Goal: Information Seeking & Learning: Learn about a topic

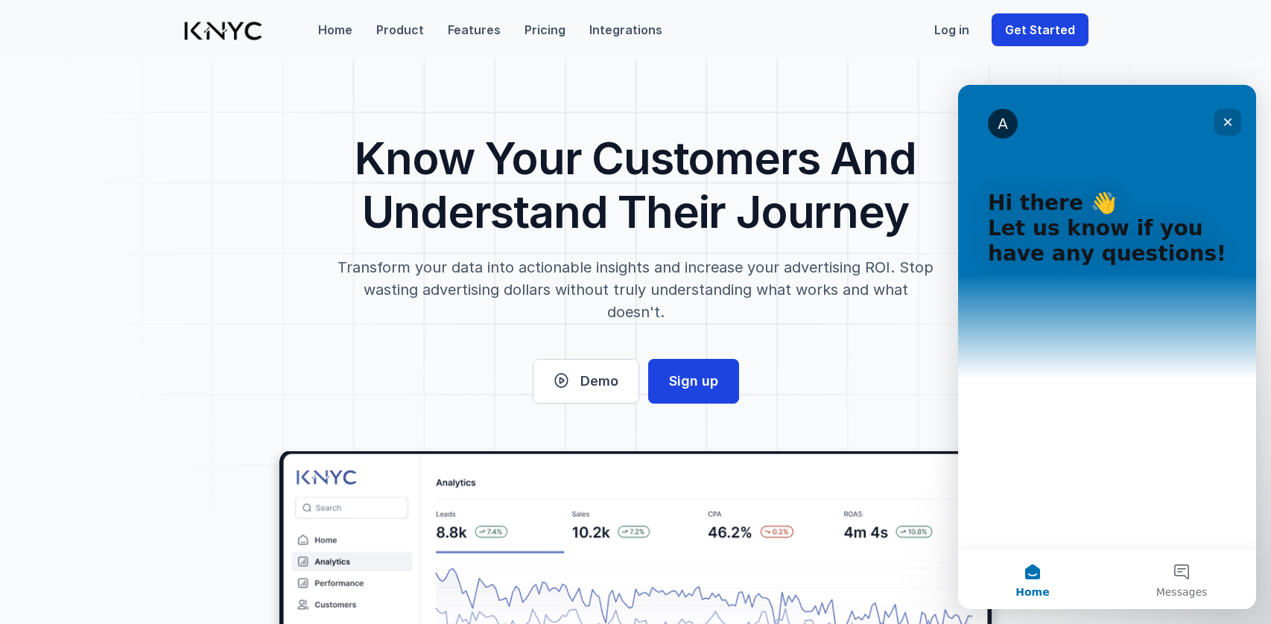
click at [1233, 115] on div "Close" at bounding box center [1227, 122] width 27 height 27
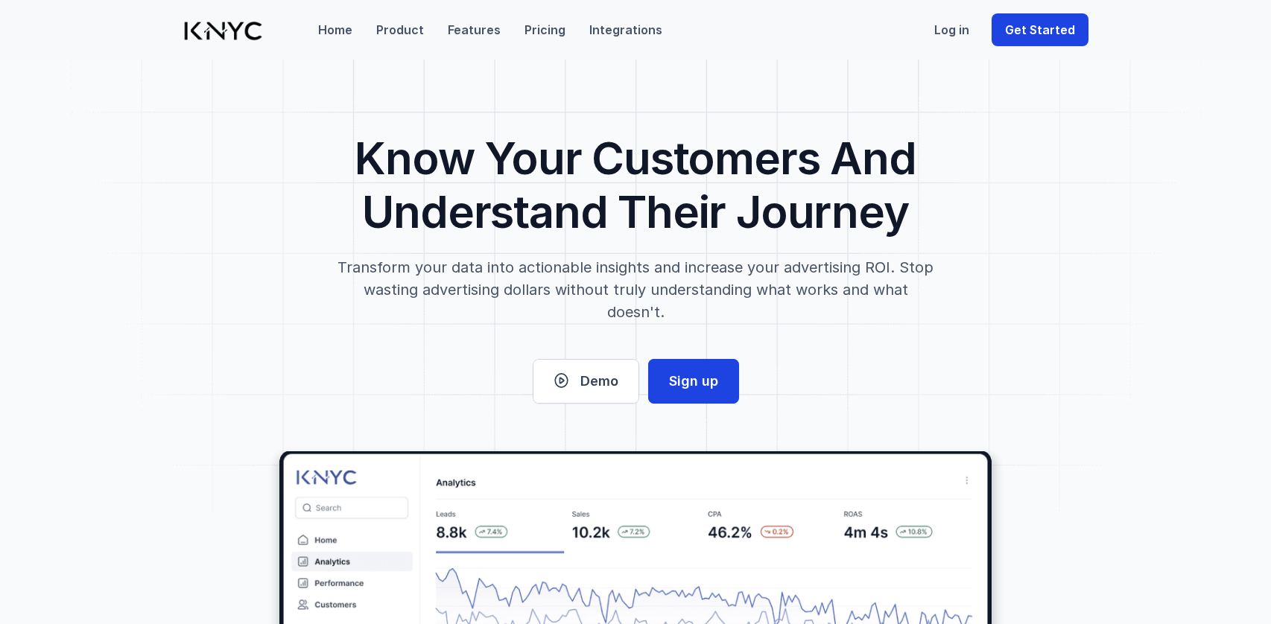
click at [485, 26] on p "Features" at bounding box center [474, 30] width 53 height 18
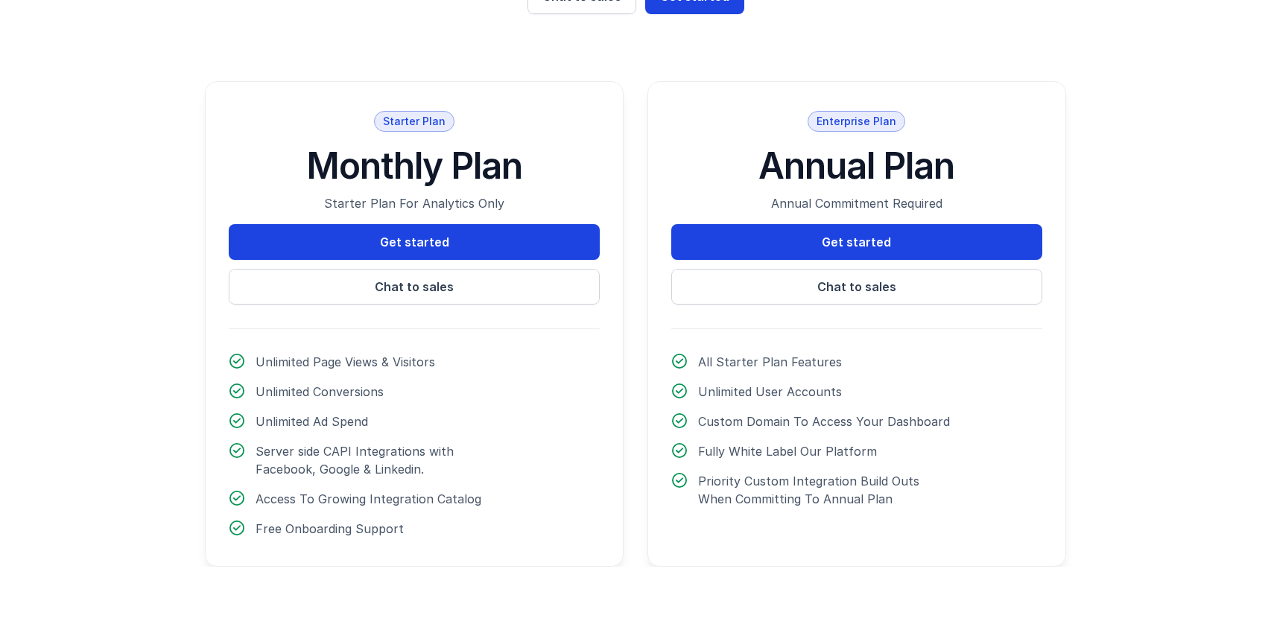
scroll to position [2914, 0]
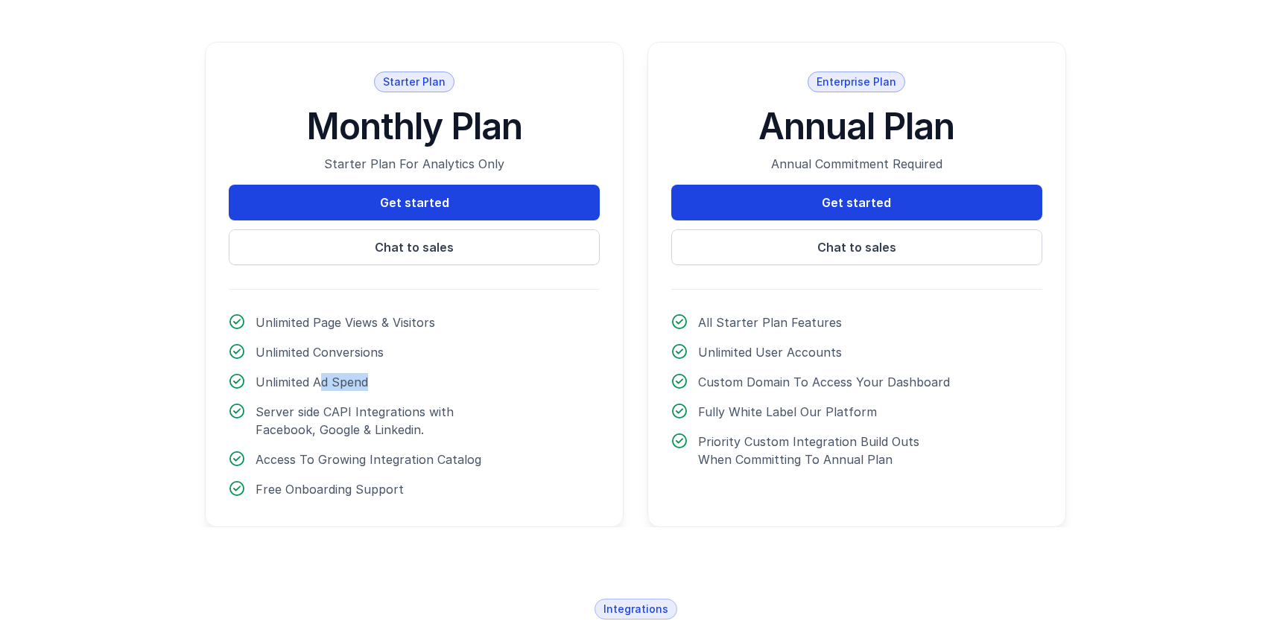
drag, startPoint x: 323, startPoint y: 314, endPoint x: 399, endPoint y: 333, distance: 78.2
click at [399, 333] on div "Unlimited Page Views & Visitors Unlimited Conversions Unlimited Ad Spend Server…" at bounding box center [414, 406] width 371 height 185
click at [343, 343] on p "Unlimited Conversions" at bounding box center [362, 352] width 212 height 18
drag, startPoint x: 360, startPoint y: 276, endPoint x: 399, endPoint y: 286, distance: 39.9
click at [397, 314] on div "Unlimited Page Views & Visitors Unlimited Conversions Unlimited Ad Spend Server…" at bounding box center [414, 406] width 371 height 185
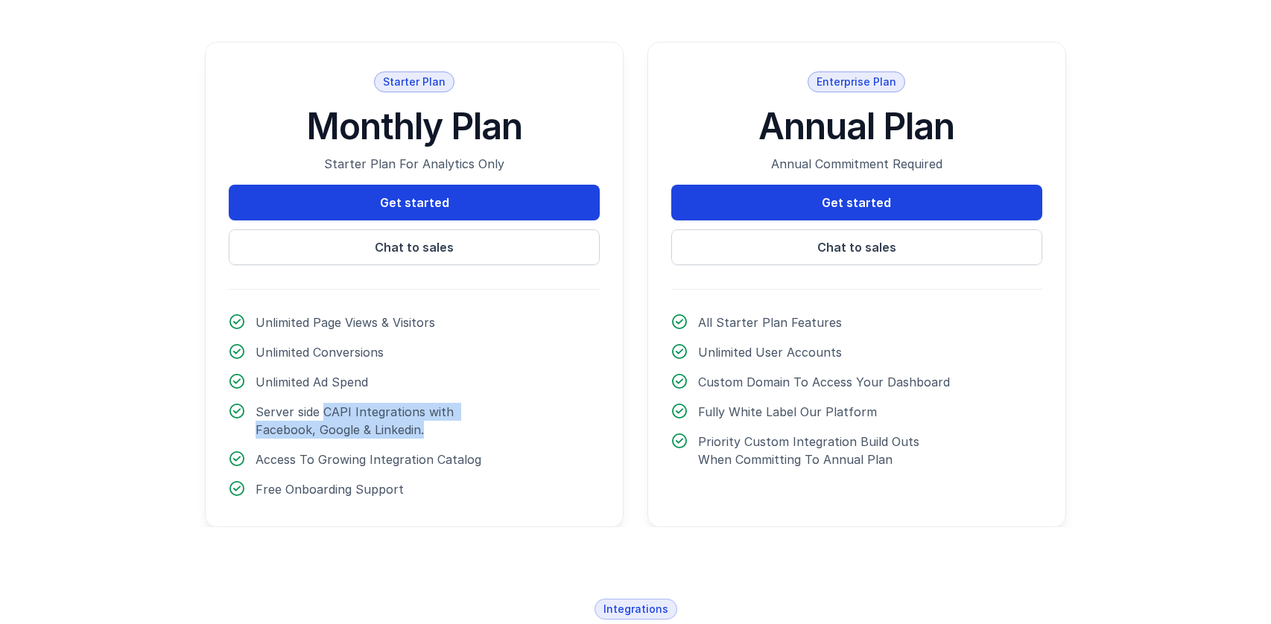
drag, startPoint x: 353, startPoint y: 363, endPoint x: 402, endPoint y: 386, distance: 53.7
click at [398, 381] on div "Unlimited Page Views & Visitors Unlimited Conversions Unlimited Ad Spend Server…" at bounding box center [414, 406] width 371 height 185
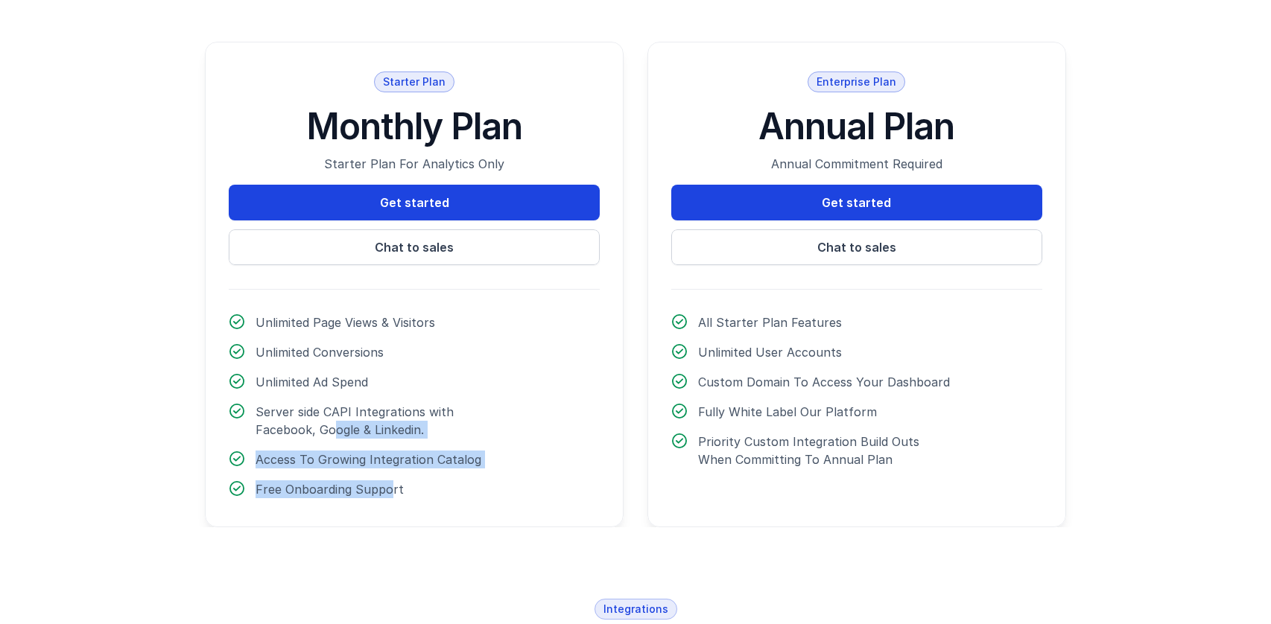
drag, startPoint x: 387, startPoint y: 434, endPoint x: 272, endPoint y: 386, distance: 124.9
click at [272, 386] on div "Unlimited Page Views & Visitors Unlimited Conversions Unlimited Ad Spend Server…" at bounding box center [414, 406] width 371 height 185
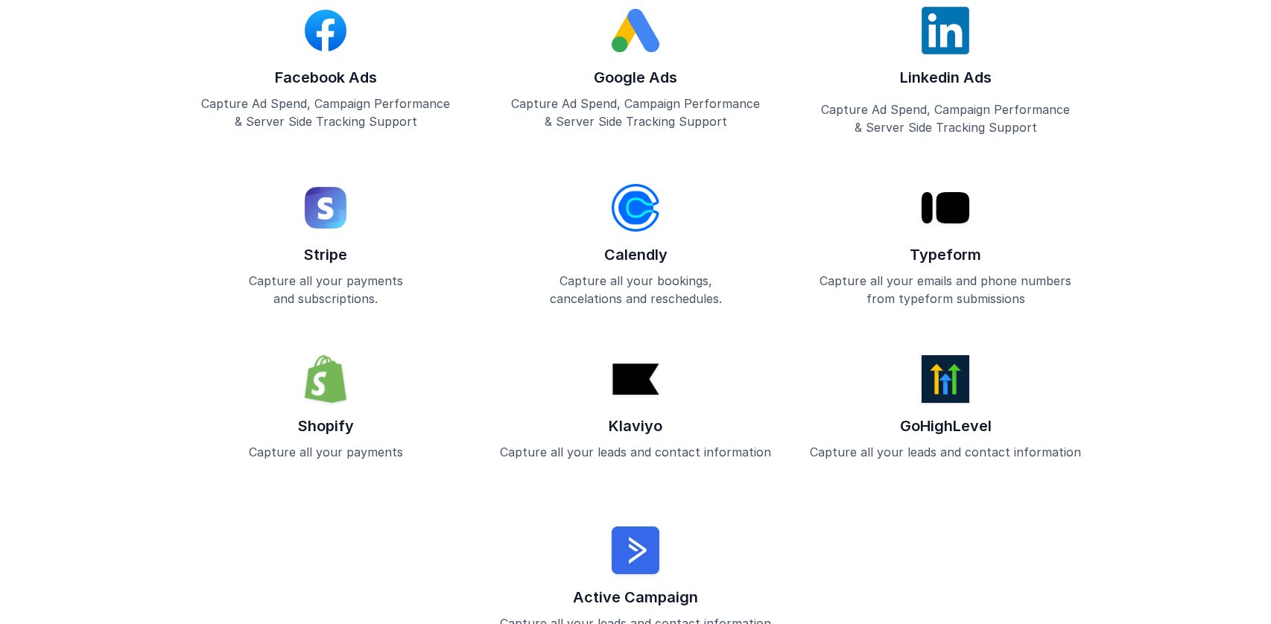
scroll to position [3808, 0]
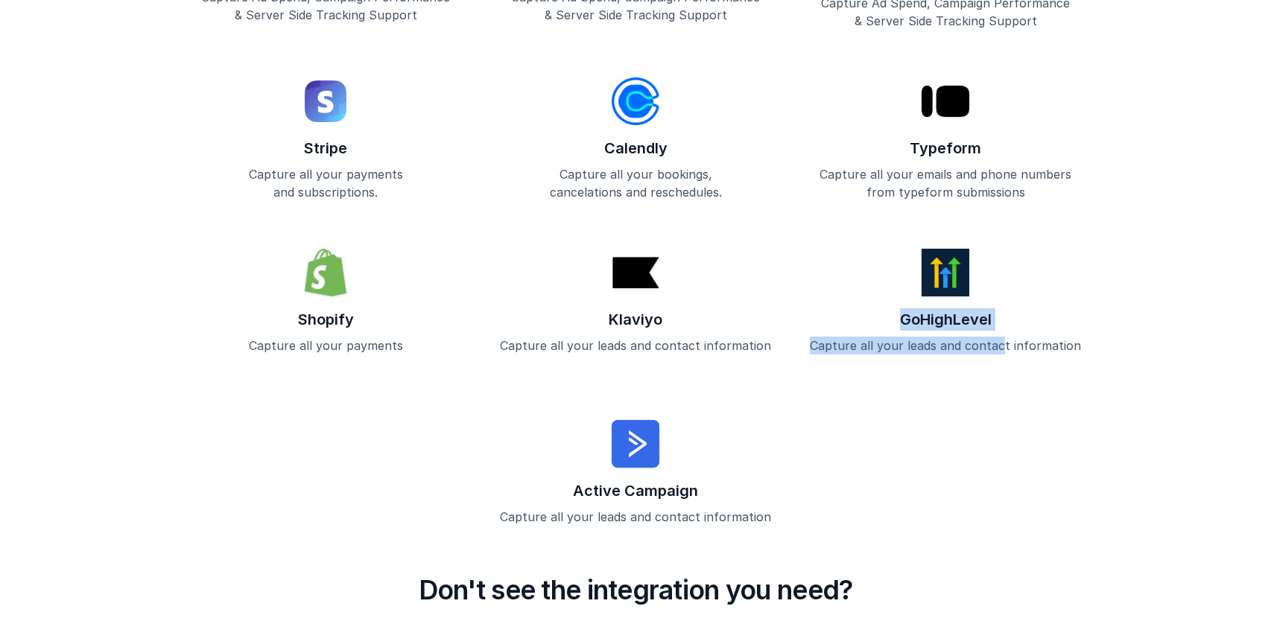
drag, startPoint x: 1005, startPoint y: 305, endPoint x: 884, endPoint y: 235, distance: 139.9
click at [884, 249] on div "Shopify Capture all your payments Klaviyo Capture all your leads and contact in…" at bounding box center [636, 311] width 906 height 124
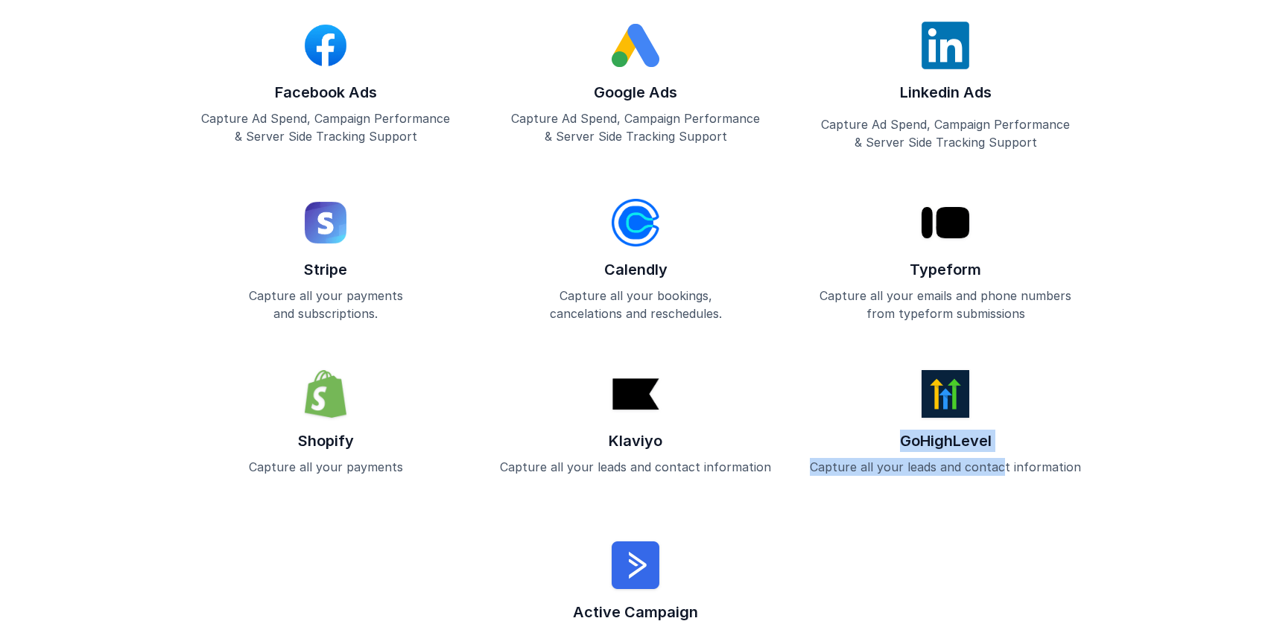
scroll to position [3659, 0]
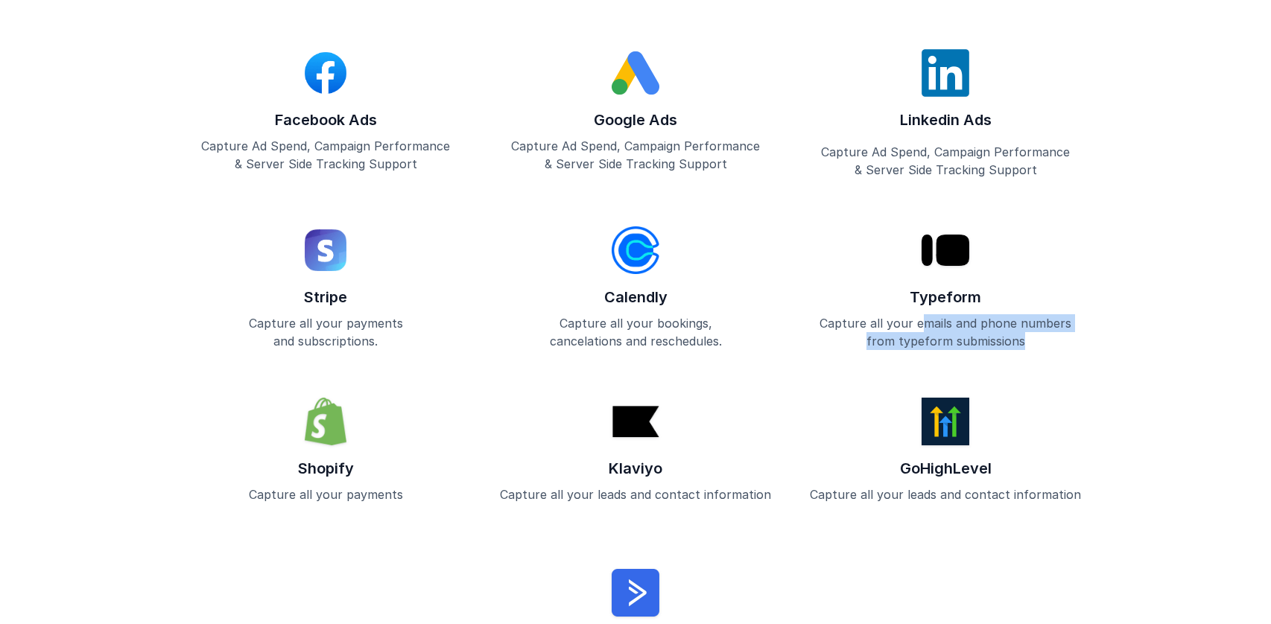
click at [1042, 302] on div "Facebook Ads Capture Ad Spend, Campaign Performance & Server Side Tracking Supp…" at bounding box center [636, 362] width 954 height 626
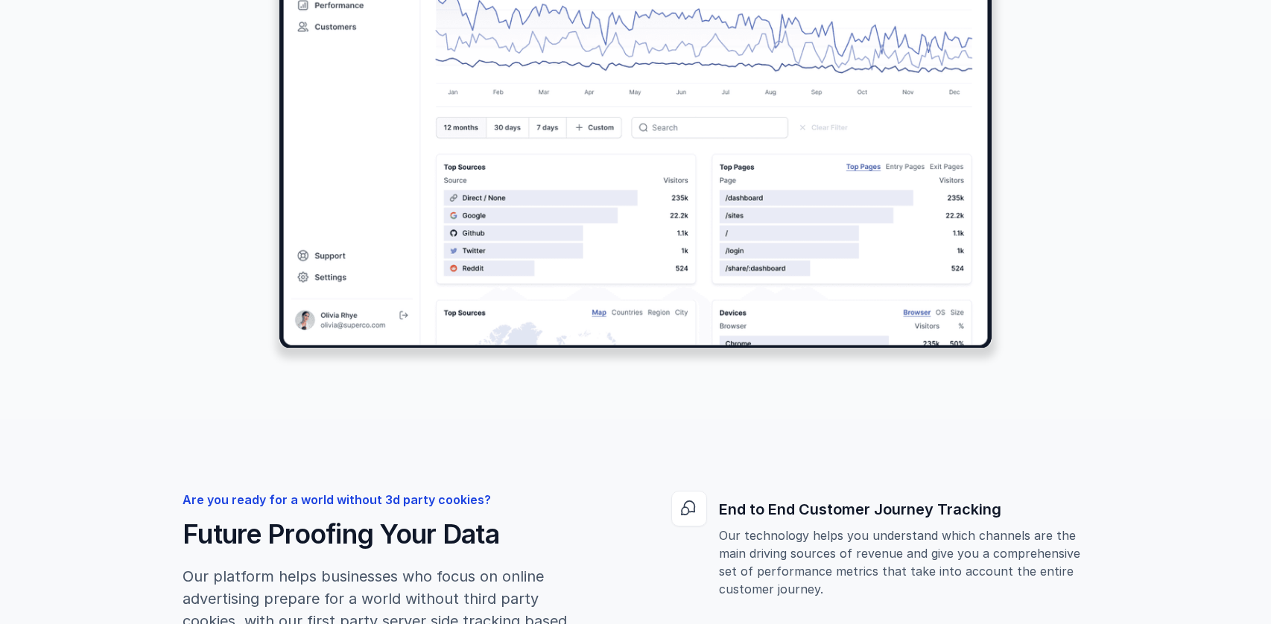
scroll to position [0, 0]
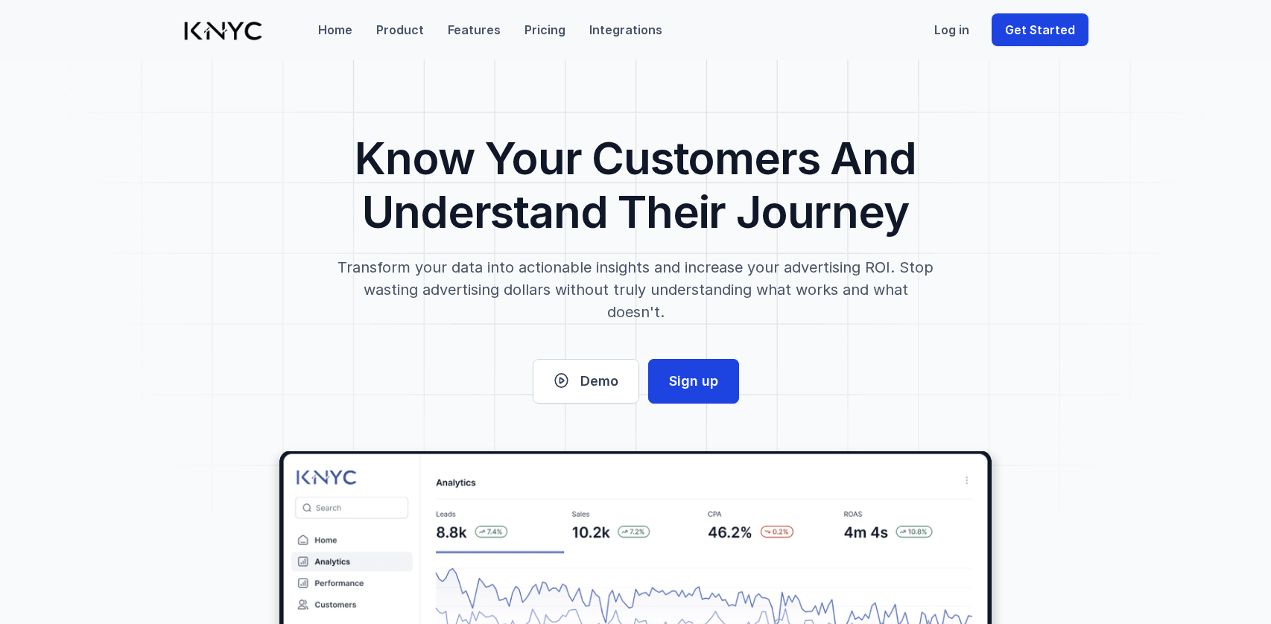
click at [536, 31] on p "Pricing" at bounding box center [545, 30] width 41 height 18
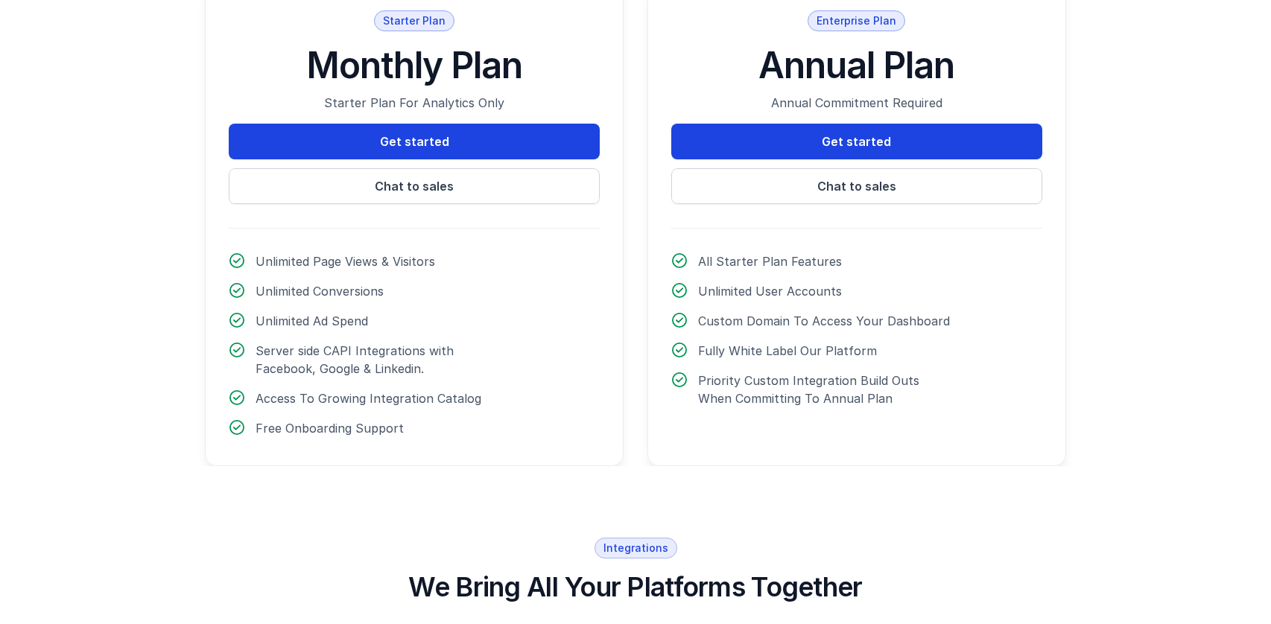
scroll to position [2981, 0]
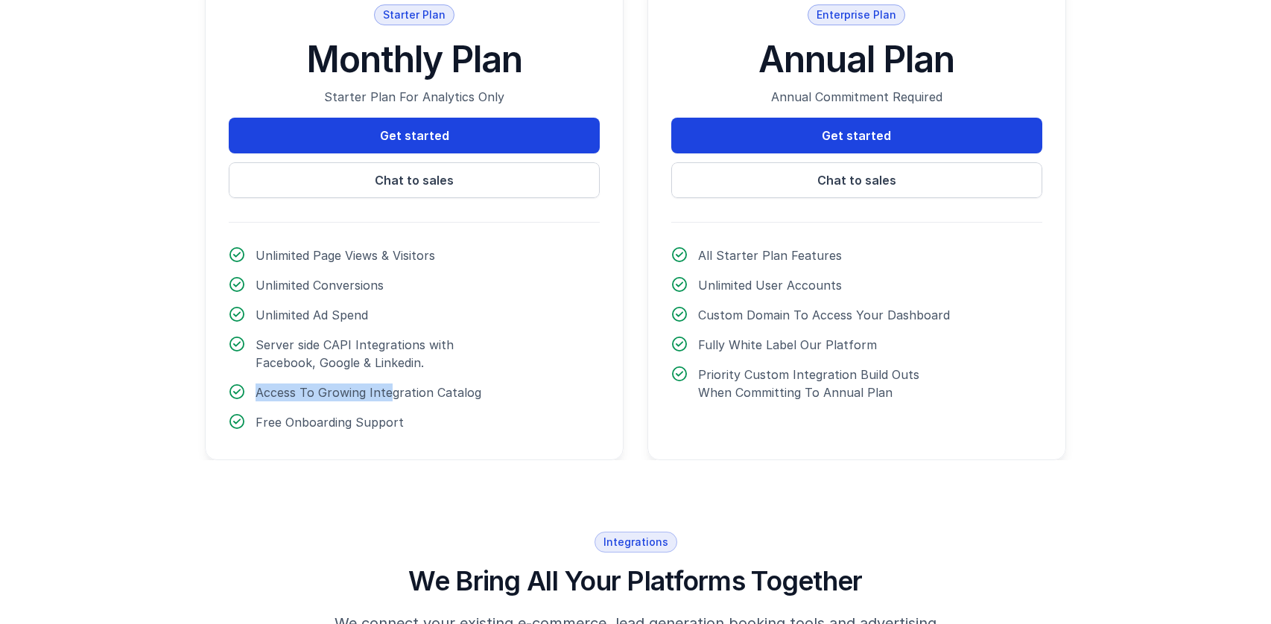
drag, startPoint x: 355, startPoint y: 337, endPoint x: 391, endPoint y: 353, distance: 39.7
click at [391, 346] on div "Unlimited Page Views & Visitors Unlimited Conversions Unlimited Ad Spend Server…" at bounding box center [414, 339] width 371 height 185
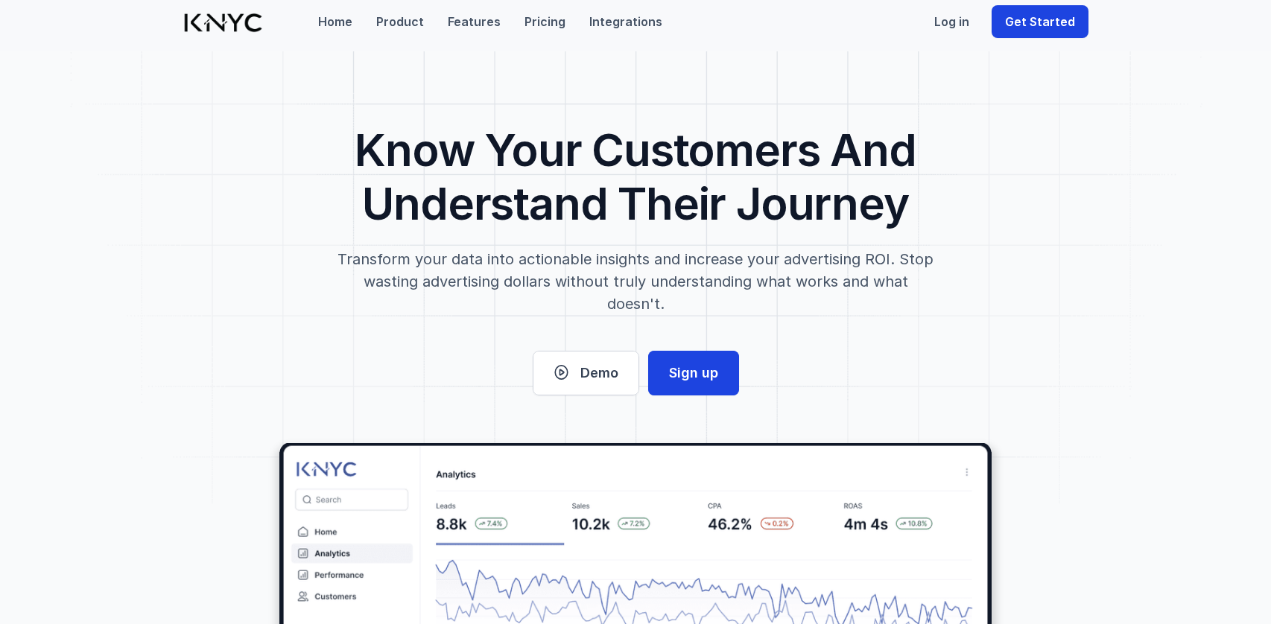
scroll to position [0, 0]
